Goal: Subscribe to service/newsletter

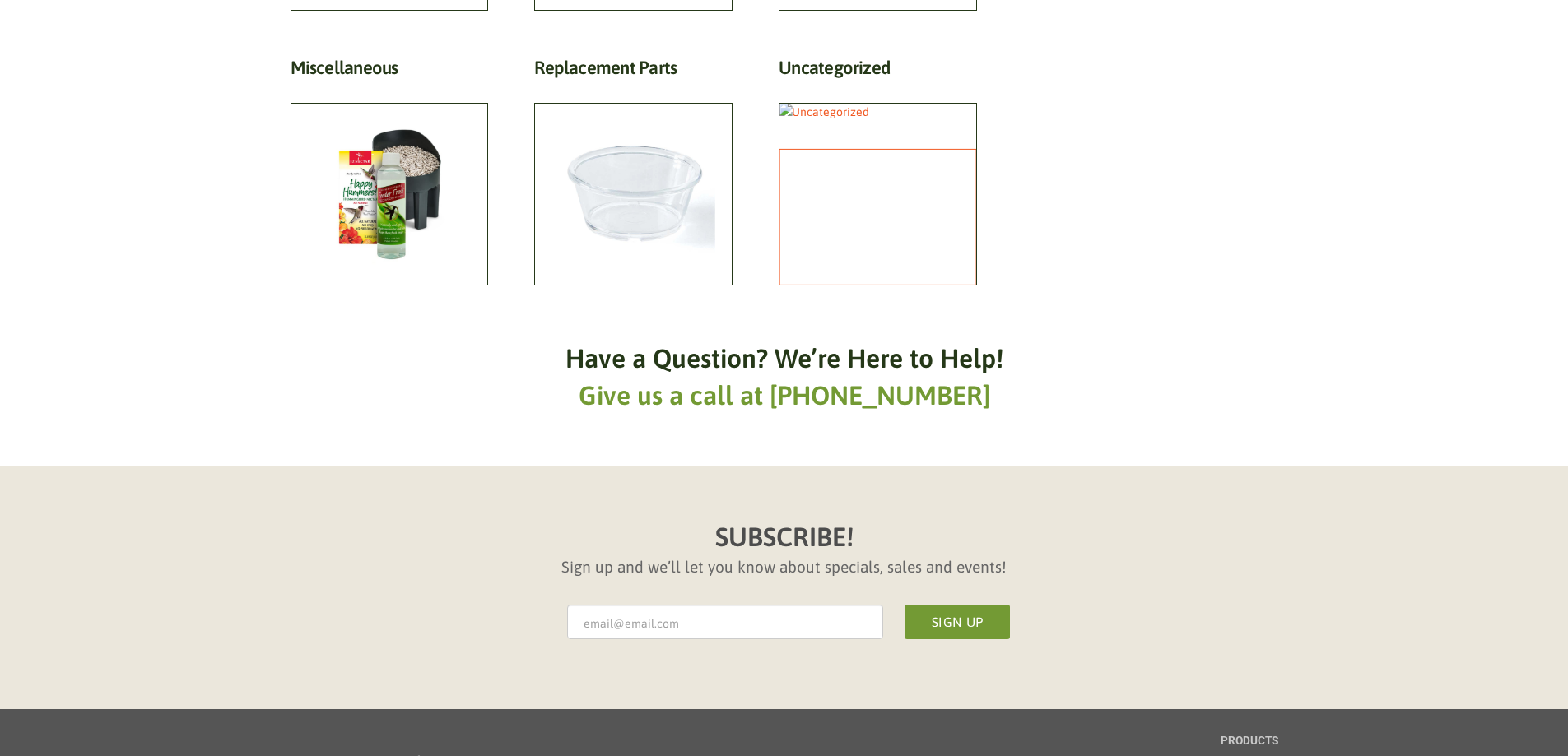
scroll to position [1399, 0]
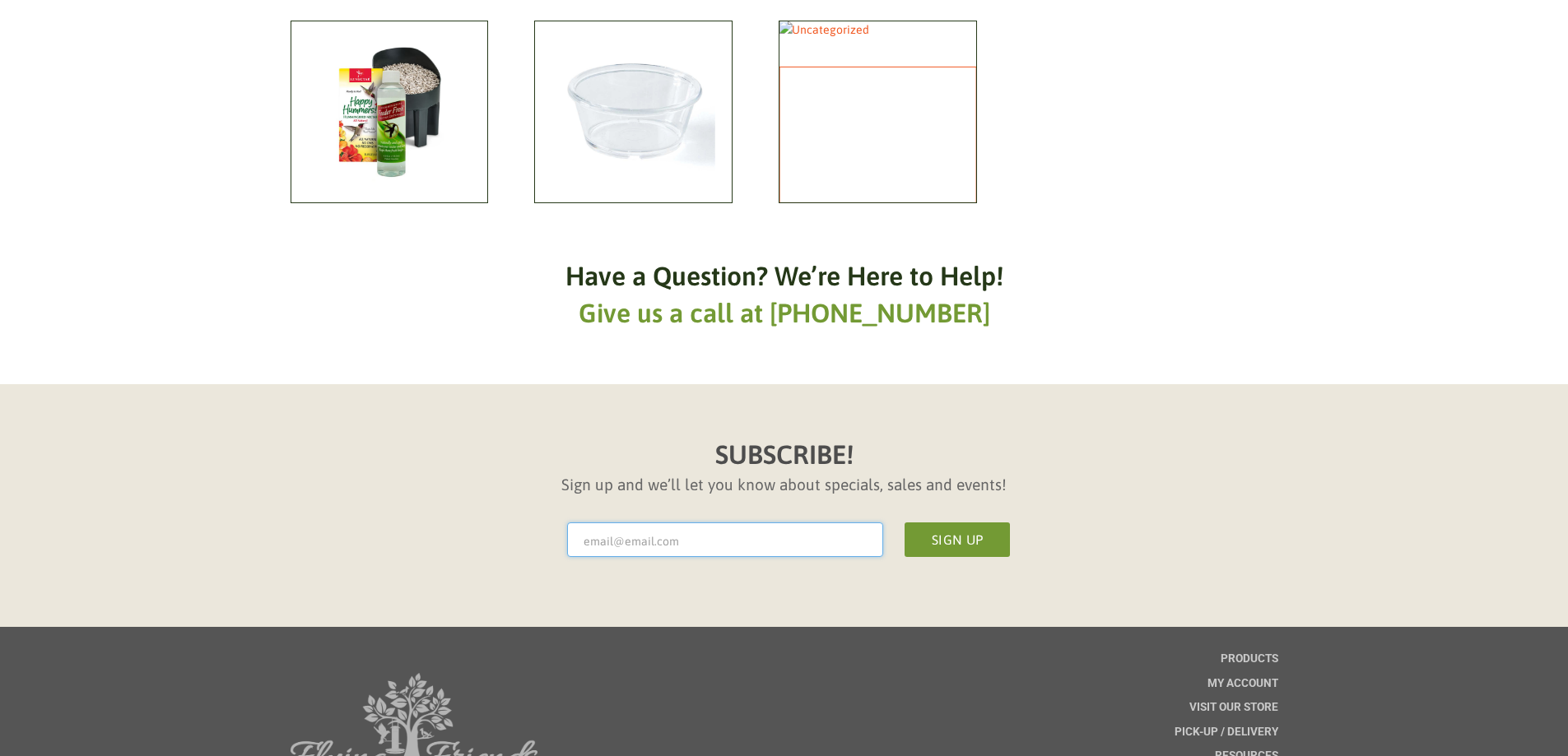
click at [616, 523] on input "* Email Address" at bounding box center [724, 540] width 316 height 35
type input "[PERSON_NAME][EMAIL_ADDRESS][DOMAIN_NAME]"
click at [951, 523] on button "Sign Up" at bounding box center [957, 540] width 105 height 35
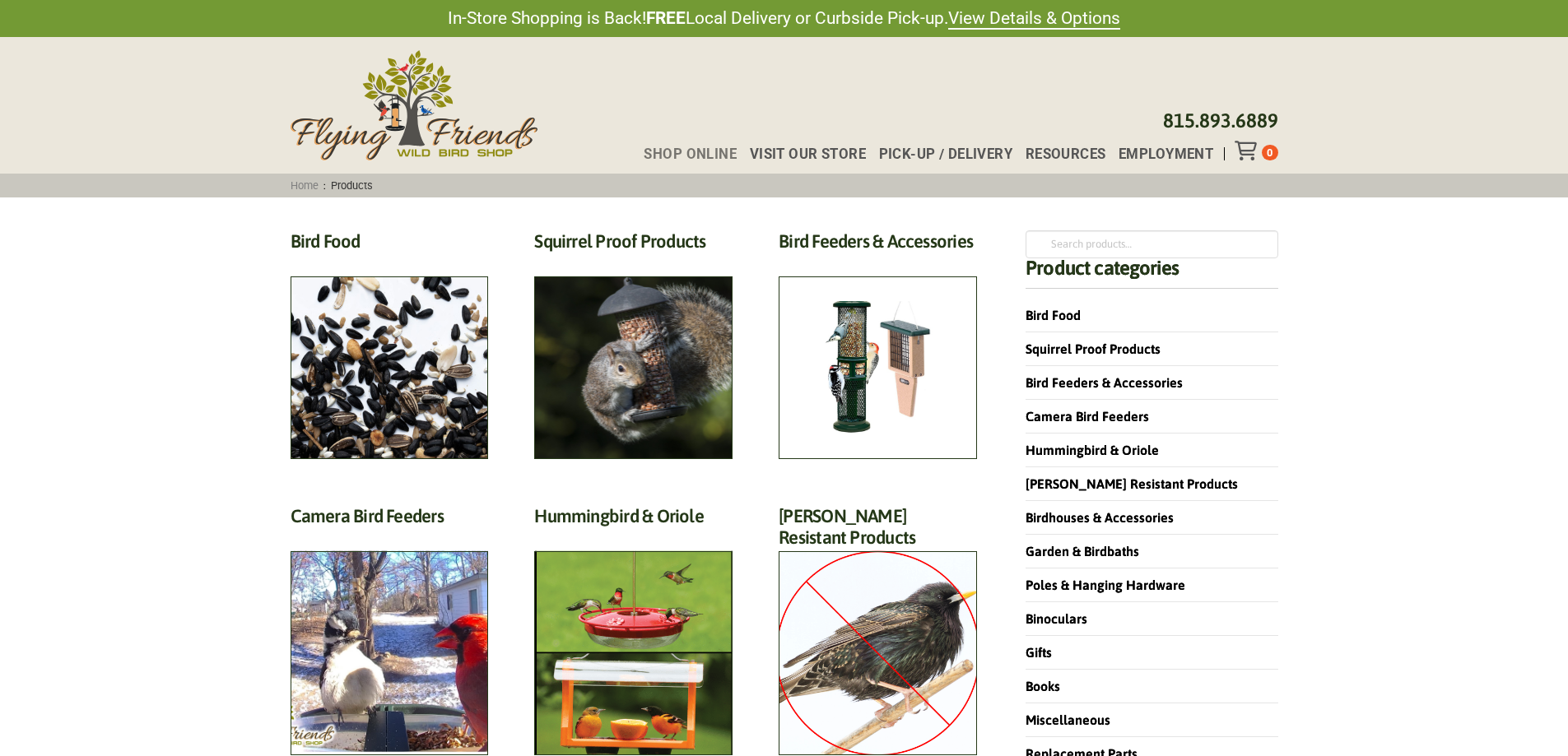
scroll to position [1581, 0]
